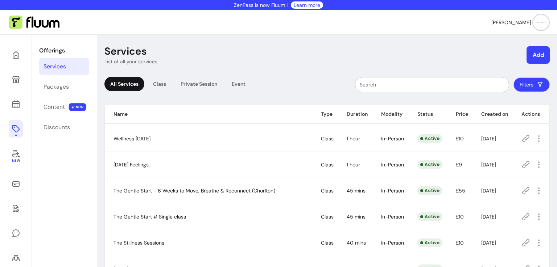
scroll to position [3, 0]
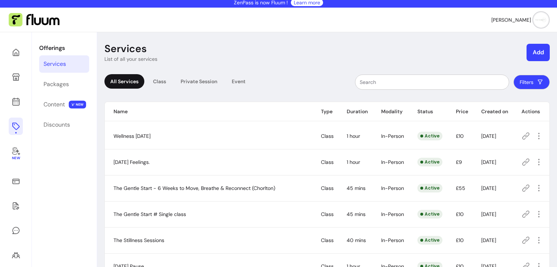
click at [64, 64] on div "Services" at bounding box center [54, 64] width 22 height 9
click at [17, 180] on icon at bounding box center [16, 181] width 9 height 9
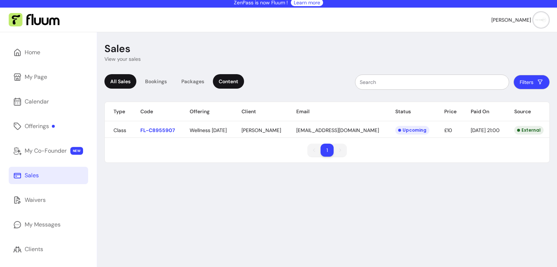
click at [217, 84] on div "Content" at bounding box center [228, 81] width 31 height 14
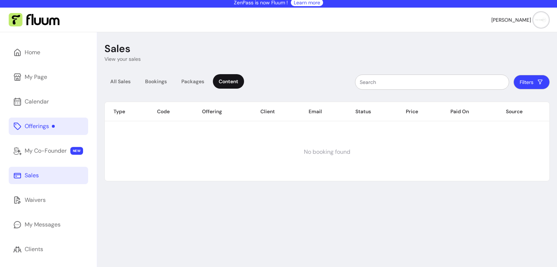
click at [67, 126] on link "Offerings" at bounding box center [48, 126] width 79 height 17
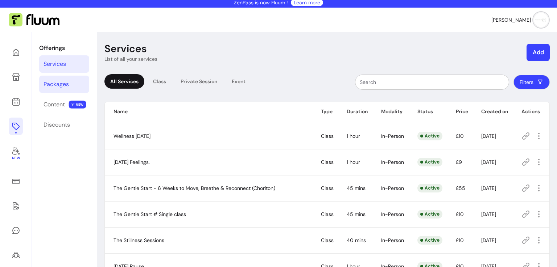
click at [67, 84] on div "Packages" at bounding box center [55, 84] width 25 height 9
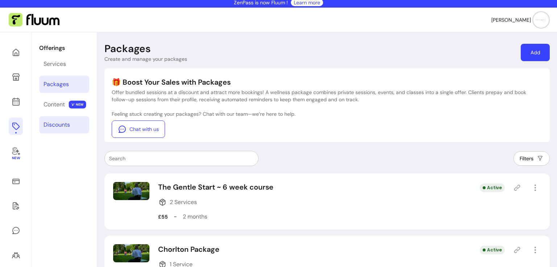
click at [55, 127] on div "Discounts" at bounding box center [56, 125] width 26 height 9
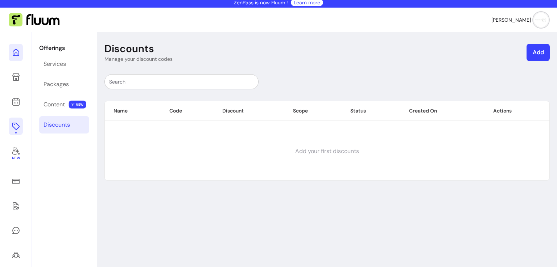
click at [10, 49] on link at bounding box center [16, 52] width 14 height 17
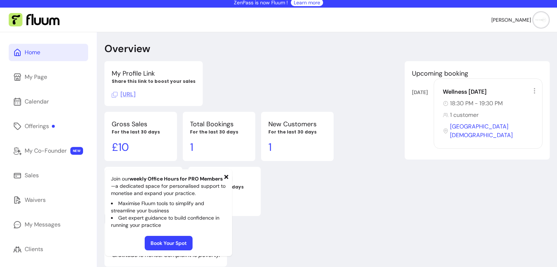
click at [226, 178] on icon at bounding box center [226, 177] width 6 height 6
